Goal: Task Accomplishment & Management: Manage account settings

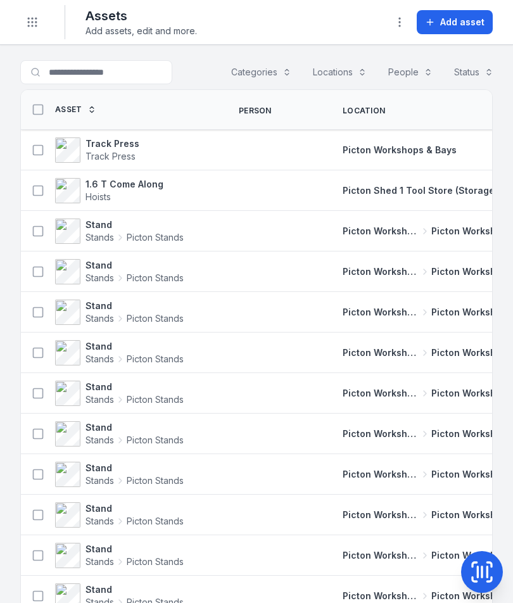
click at [32, 23] on circle "Toggle navigation" at bounding box center [32, 22] width 1 height 1
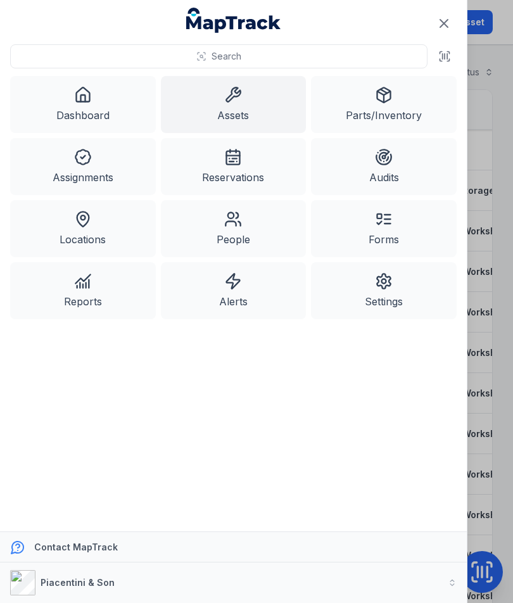
click at [443, 22] on icon "Close navigation" at bounding box center [444, 24] width 8 height 8
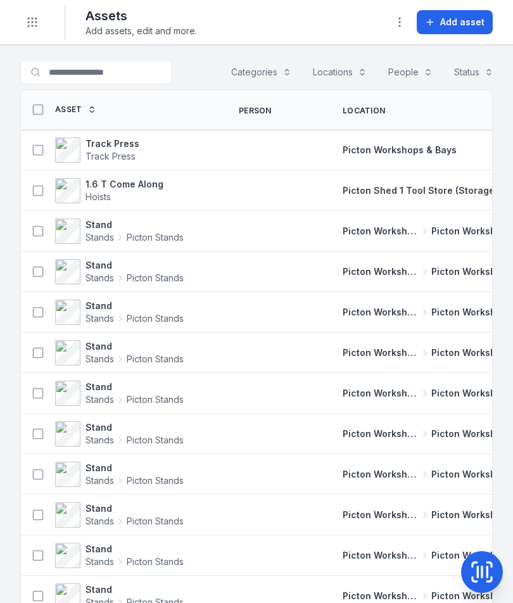
click at [466, 26] on span "Add asset" at bounding box center [462, 22] width 44 height 13
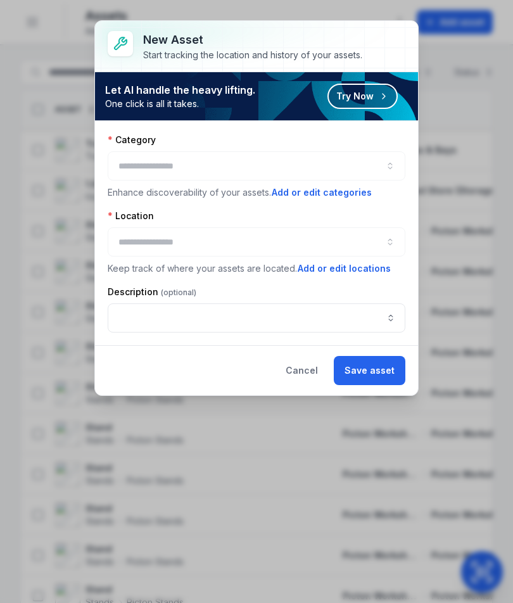
click at [363, 164] on div at bounding box center [257, 165] width 298 height 29
click at [370, 168] on button "button" at bounding box center [257, 165] width 298 height 29
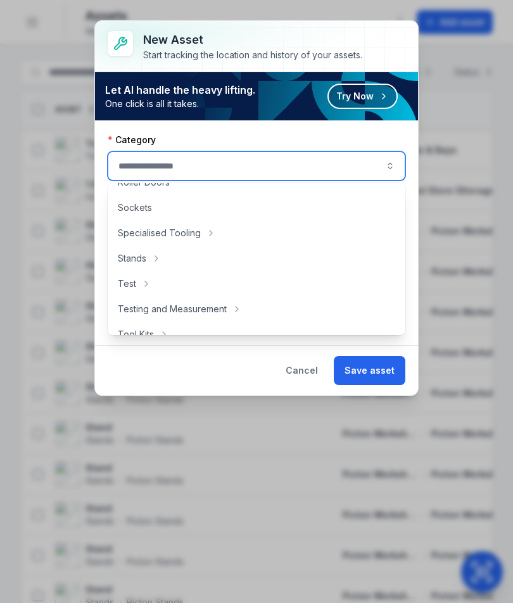
scroll to position [600, 0]
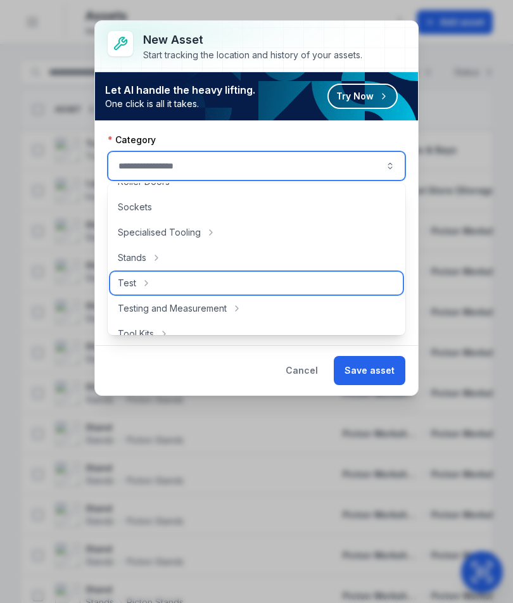
click at [174, 272] on div "Test" at bounding box center [256, 283] width 293 height 23
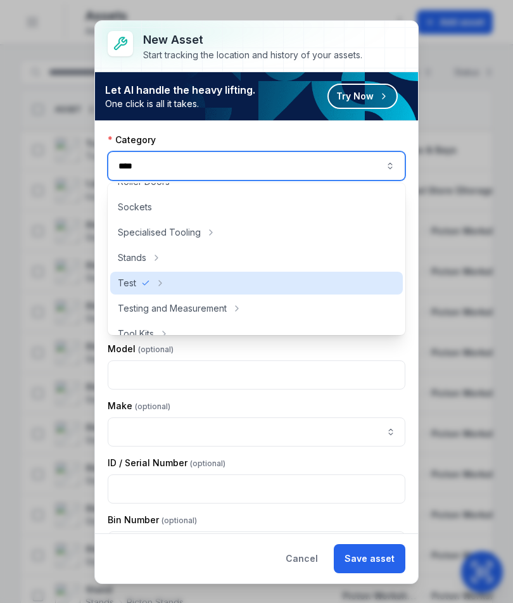
type input "****"
click at [180, 256] on button "button" at bounding box center [257, 241] width 298 height 29
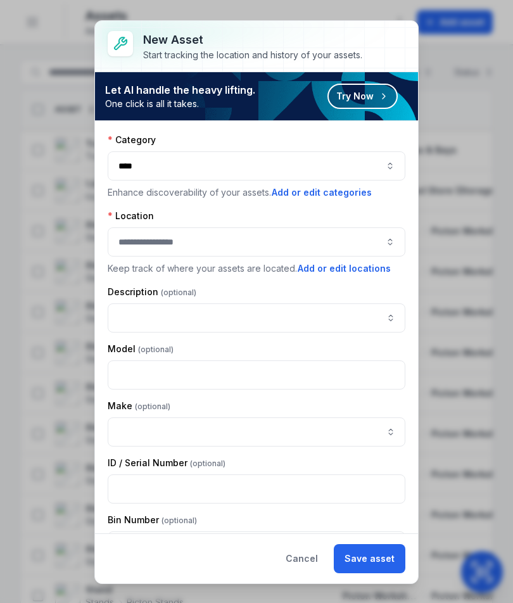
click at [303, 573] on button "Cancel" at bounding box center [302, 558] width 54 height 29
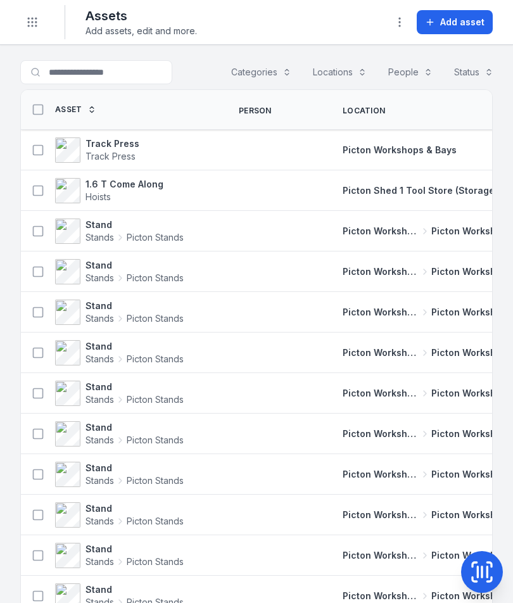
click at [29, 29] on button "Toggle Navigation" at bounding box center [32, 22] width 24 height 24
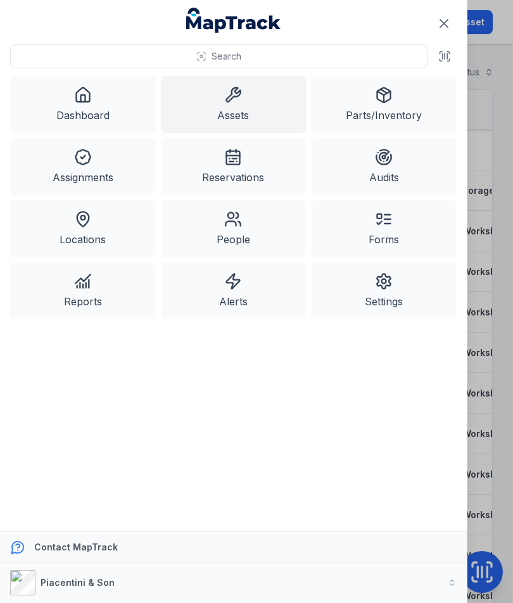
click at [219, 106] on link "Assets" at bounding box center [234, 104] width 146 height 57
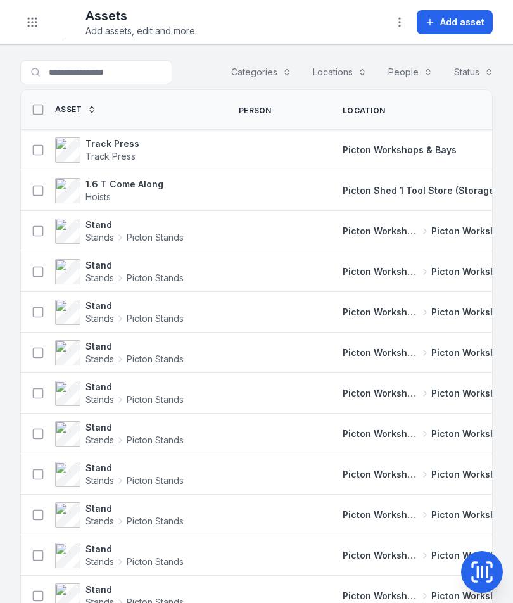
click at [476, 25] on span "Add asset" at bounding box center [462, 22] width 44 height 13
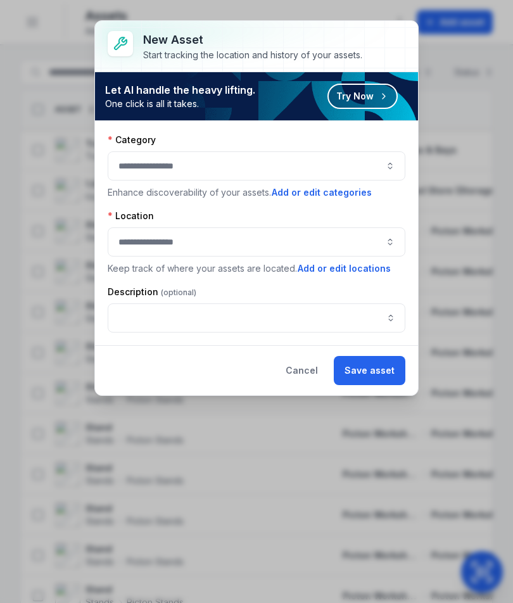
click at [339, 198] on button "Add or edit categories" at bounding box center [321, 193] width 101 height 14
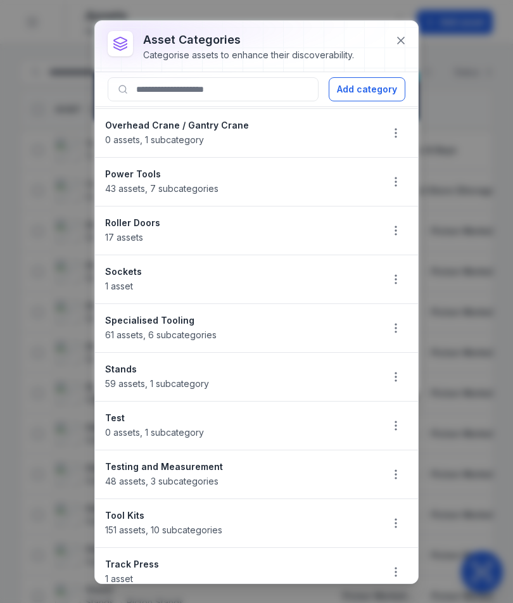
scroll to position [1022, 0]
click at [339, 384] on div "Stands 59 assets , 1 subcategory" at bounding box center [238, 376] width 266 height 28
click at [203, 382] on span "59 assets , 1 subcategory" at bounding box center [157, 382] width 104 height 11
click at [390, 92] on button "Add category" at bounding box center [367, 89] width 77 height 24
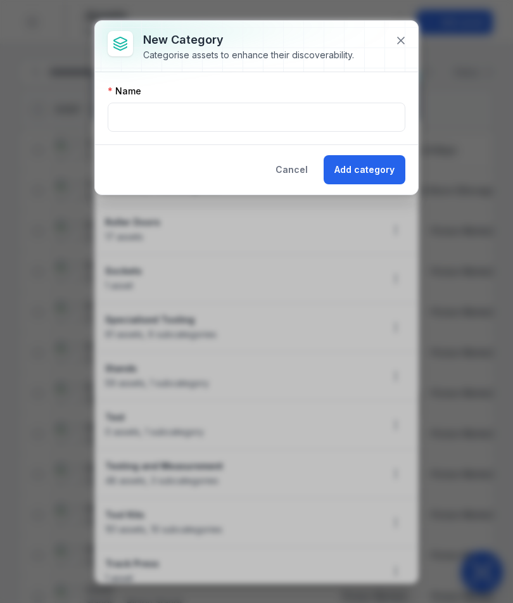
click at [304, 170] on button "Cancel" at bounding box center [292, 169] width 54 height 29
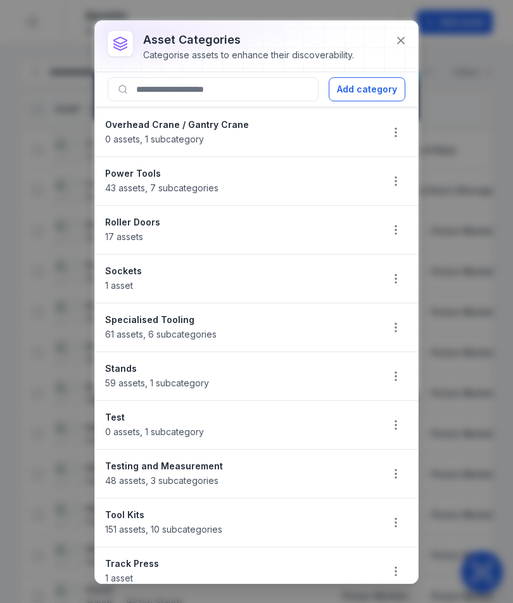
click at [390, 378] on icon "button" at bounding box center [396, 376] width 13 height 13
click at [215, 374] on strong "Stands" at bounding box center [238, 368] width 266 height 13
click at [130, 367] on strong "Stands" at bounding box center [238, 368] width 266 height 13
click at [382, 91] on button "Add category" at bounding box center [367, 89] width 77 height 24
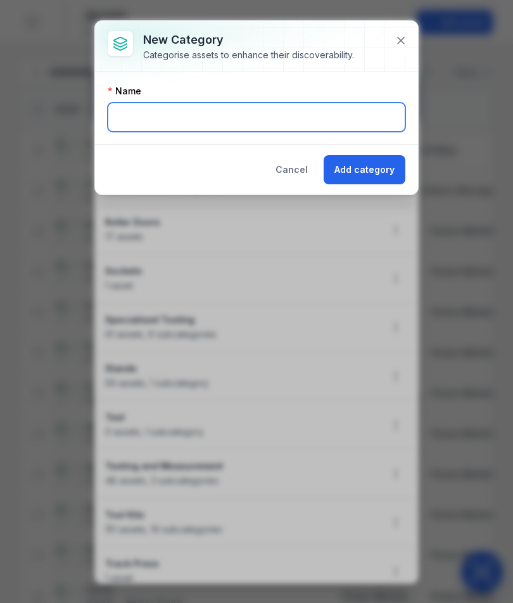
click at [366, 111] on input "text" at bounding box center [257, 117] width 298 height 29
type input "*"
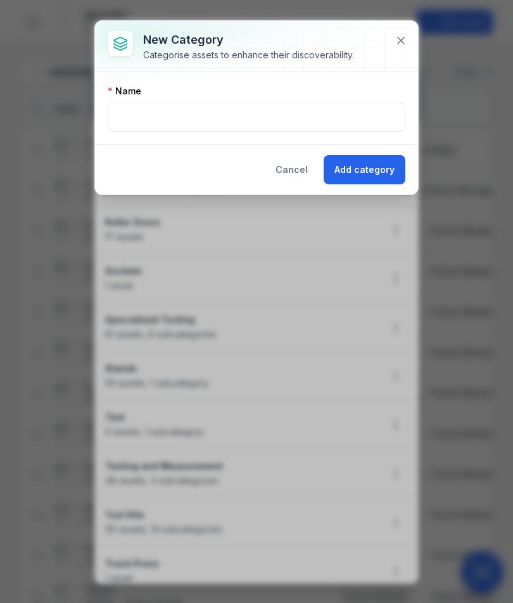
click at [286, 172] on button "Cancel" at bounding box center [292, 169] width 54 height 29
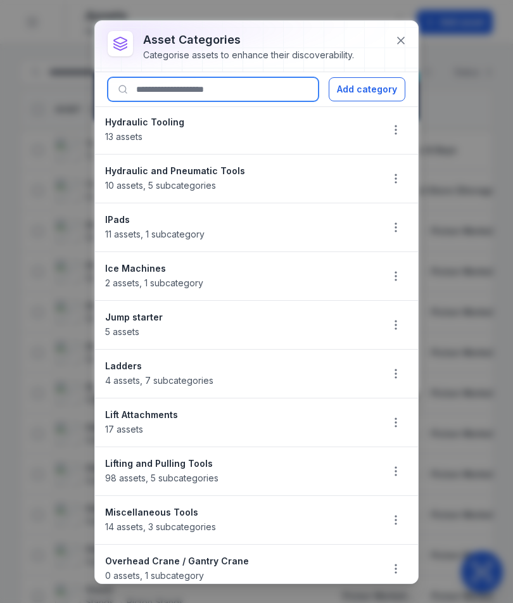
click at [163, 91] on input at bounding box center [213, 89] width 211 height 24
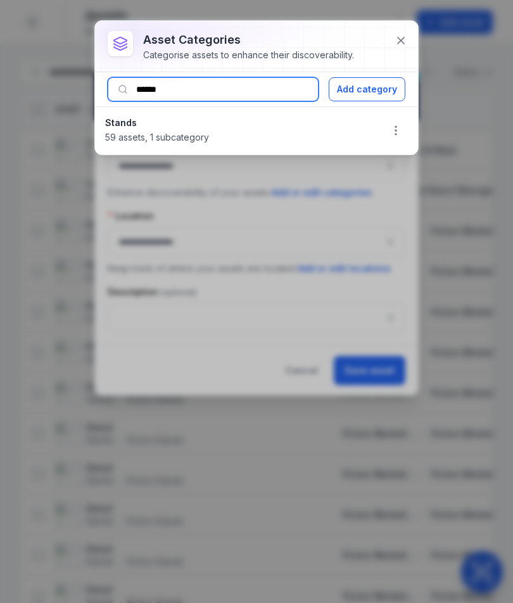
scroll to position [0, 0]
type input "******"
click at [347, 130] on div "Stands 59 assets , 1 subcategory" at bounding box center [238, 131] width 266 height 28
click at [400, 123] on button "button" at bounding box center [396, 130] width 24 height 24
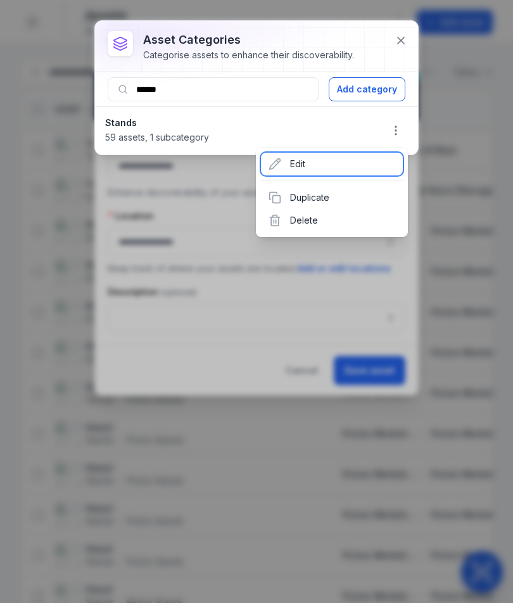
click at [371, 165] on div "Edit" at bounding box center [332, 164] width 142 height 23
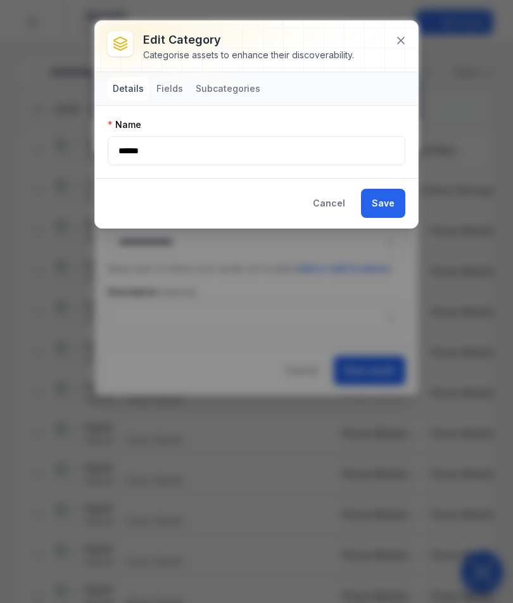
click at [174, 86] on button "Fields" at bounding box center [169, 88] width 37 height 23
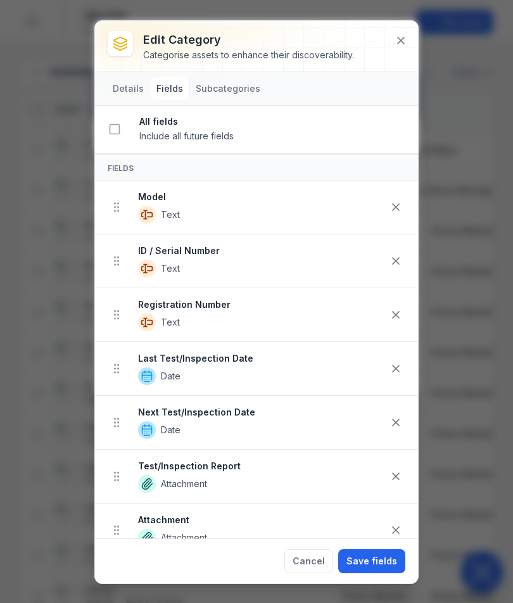
click at [225, 89] on button "Subcategories" at bounding box center [228, 88] width 75 height 23
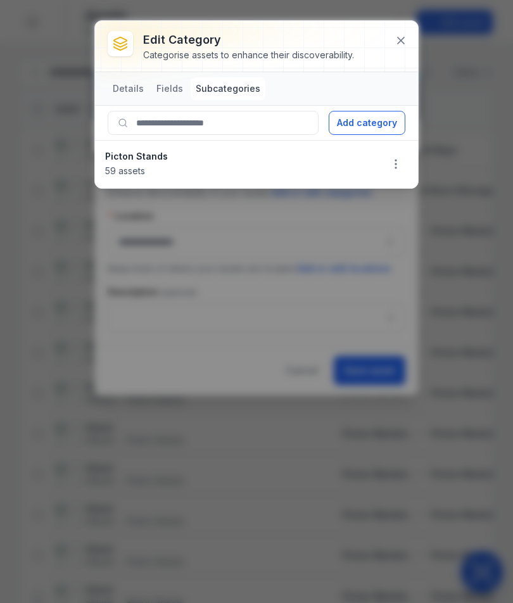
click at [376, 117] on button "Add category" at bounding box center [367, 123] width 77 height 24
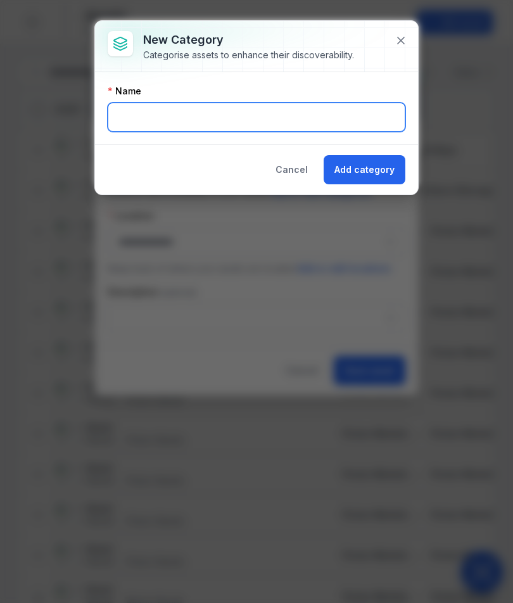
click at [325, 118] on input "text" at bounding box center [257, 117] width 298 height 29
type input "**********"
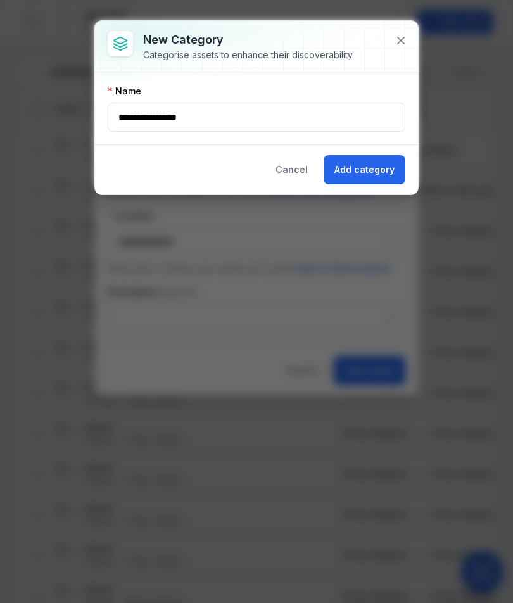
click at [386, 174] on button "Add category" at bounding box center [365, 169] width 82 height 29
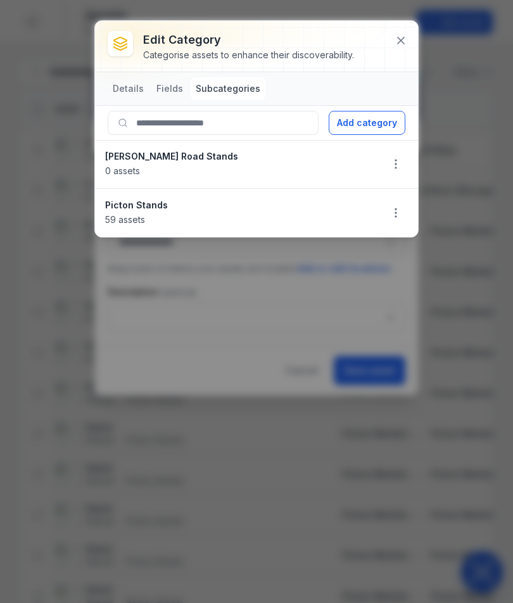
click at [396, 37] on icon at bounding box center [401, 40] width 13 height 13
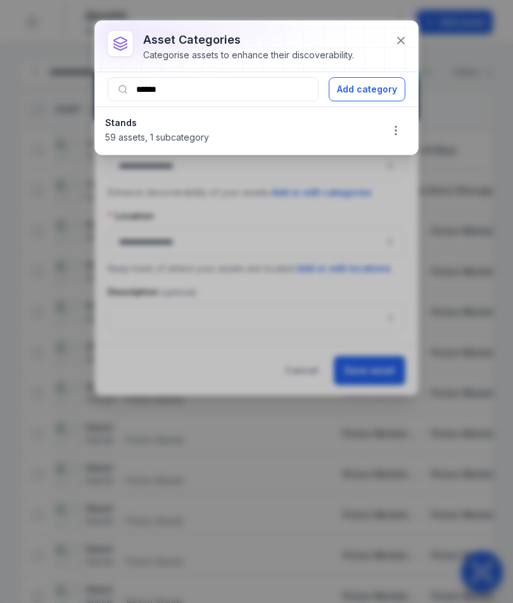
click at [414, 35] on div at bounding box center [256, 46] width 323 height 51
click at [402, 44] on icon at bounding box center [401, 40] width 13 height 13
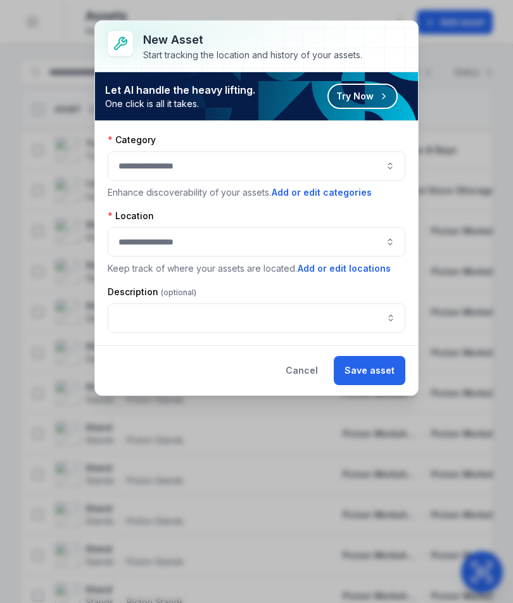
click at [383, 156] on button "button" at bounding box center [257, 165] width 298 height 29
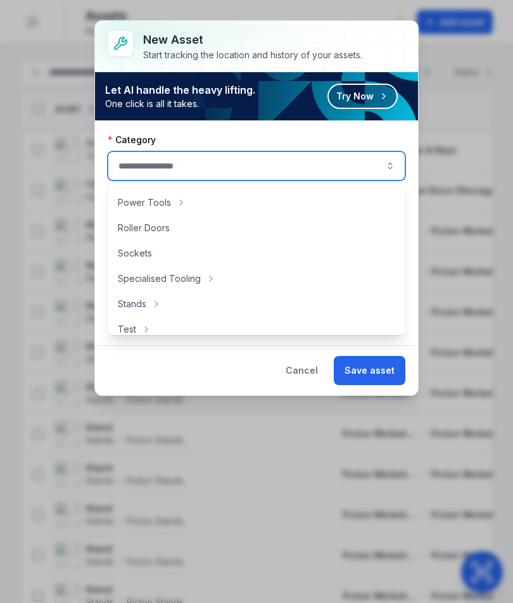
scroll to position [555, 0]
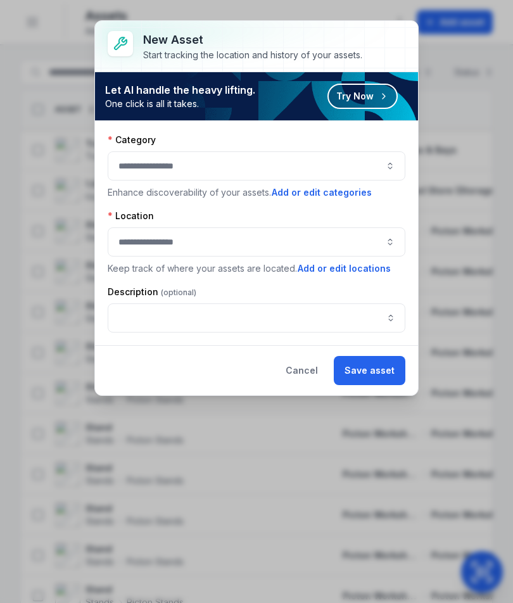
click at [308, 372] on button "Cancel" at bounding box center [302, 370] width 54 height 29
